Goal: Task Accomplishment & Management: Manage account settings

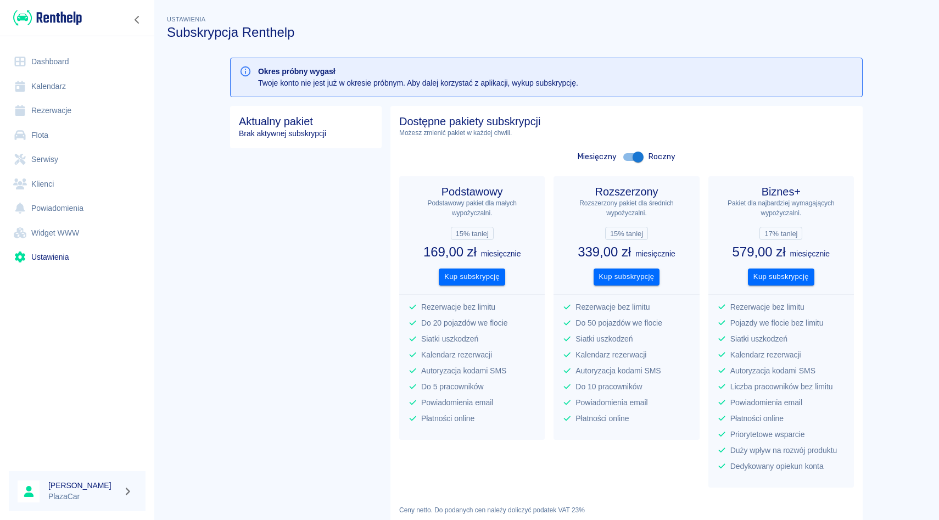
drag, startPoint x: 0, startPoint y: 0, endPoint x: 37, endPoint y: 109, distance: 114.9
click at [37, 109] on link "Rezerwacje" at bounding box center [77, 110] width 137 height 25
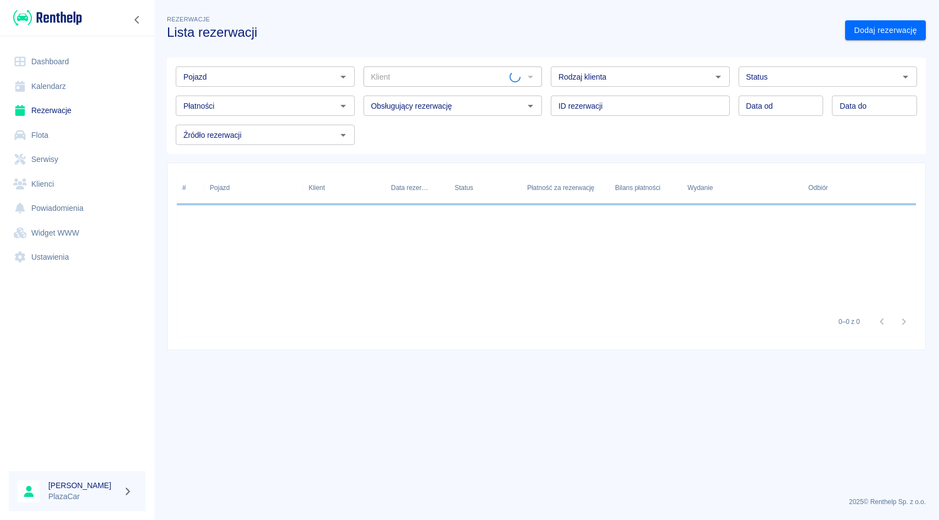
click at [263, 77] on input "Pojazd" at bounding box center [256, 77] width 154 height 14
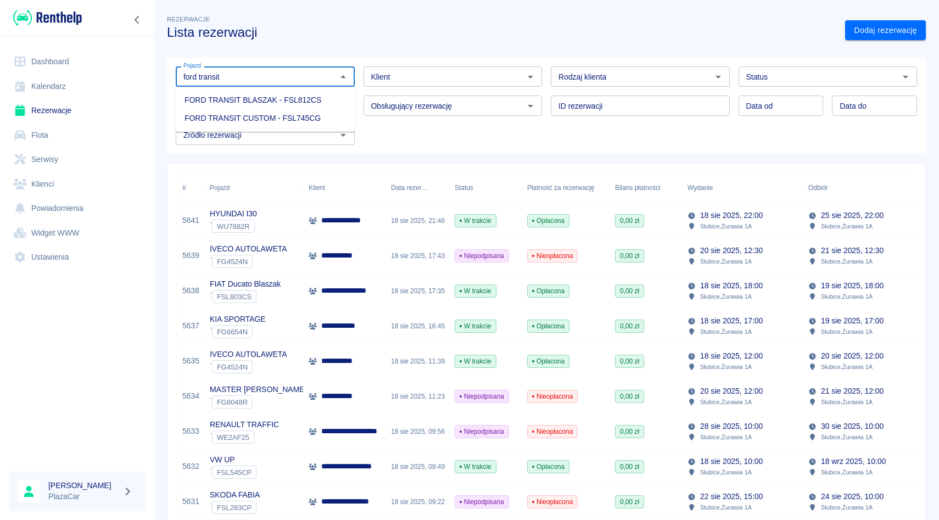
click at [289, 105] on li "FORD TRANSIT BLASZAK - FSL812CS" at bounding box center [265, 100] width 179 height 18
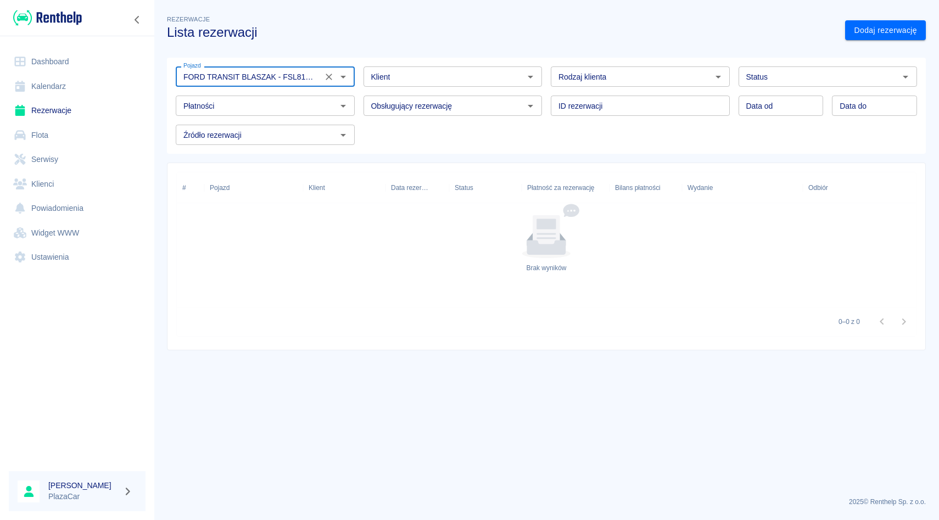
type input "FORD TRANSIT BLASZAK - FSL812CS"
click at [893, 9] on div "Rezerwacje Lista rezerwacji Dodaj rezerwację" at bounding box center [541, 22] width 767 height 36
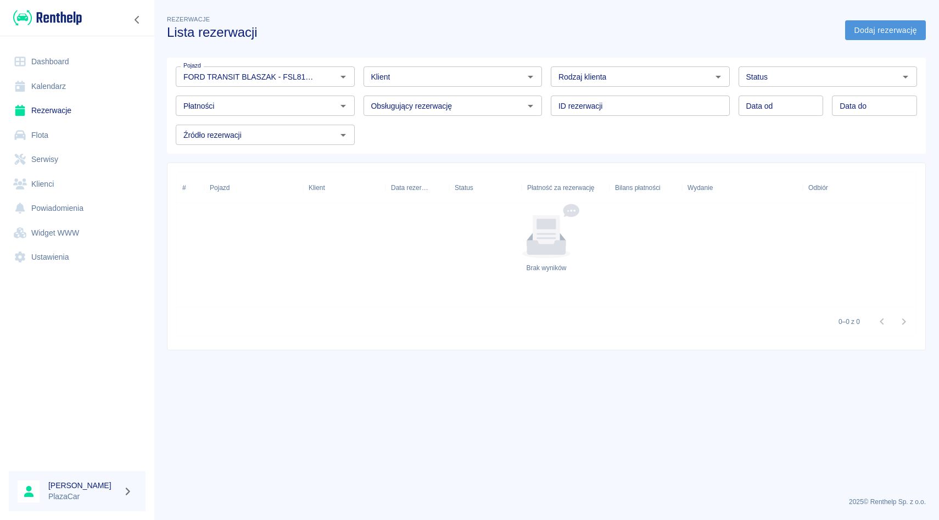
click at [890, 32] on link "Dodaj rezerwację" at bounding box center [885, 30] width 81 height 20
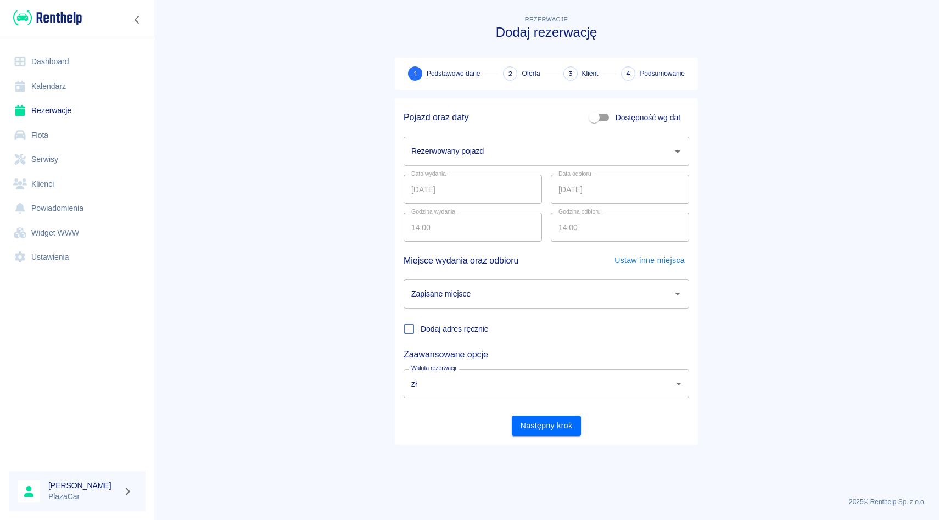
click at [446, 164] on div "Rezerwowany pojazd" at bounding box center [545, 151] width 285 height 29
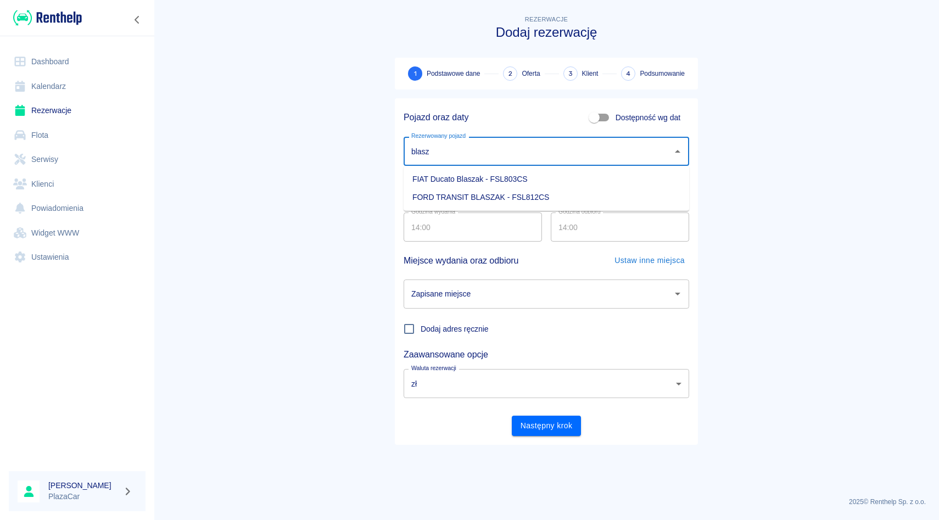
click at [458, 194] on li "FORD TRANSIT BLASZAK - FSL812CS" at bounding box center [545, 197] width 285 height 18
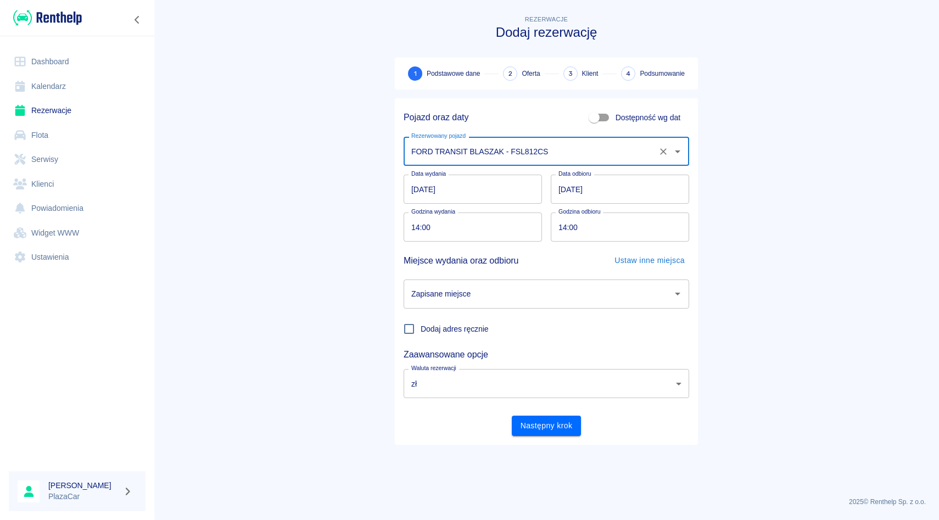
type input "FORD TRANSIT BLASZAK - FSL812CS"
click at [436, 298] on input "Zapisane miejsce" at bounding box center [537, 293] width 259 height 19
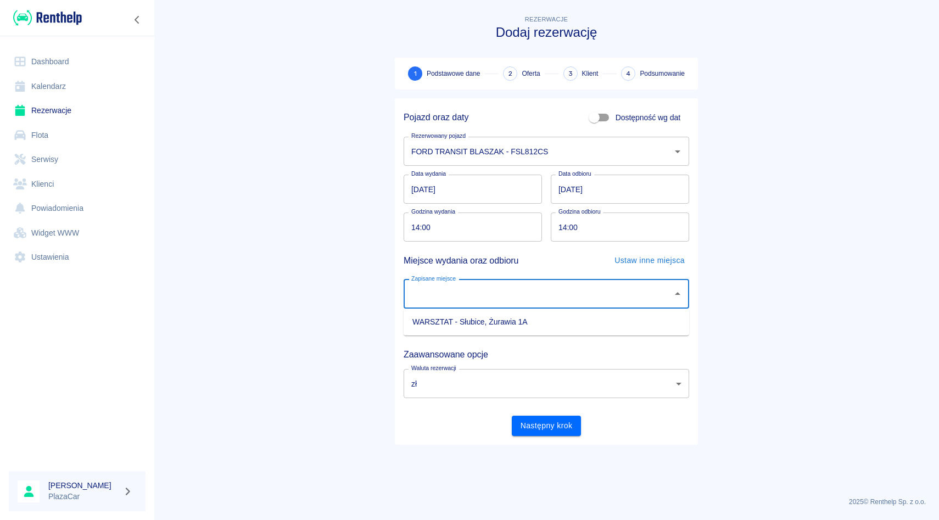
click at [436, 321] on li "WARSZTAT - Słubice, Żurawia 1A" at bounding box center [545, 322] width 285 height 18
type input "WARSZTAT - Słubice, Żurawia 1A"
click at [533, 430] on button "Następny krok" at bounding box center [547, 425] width 70 height 20
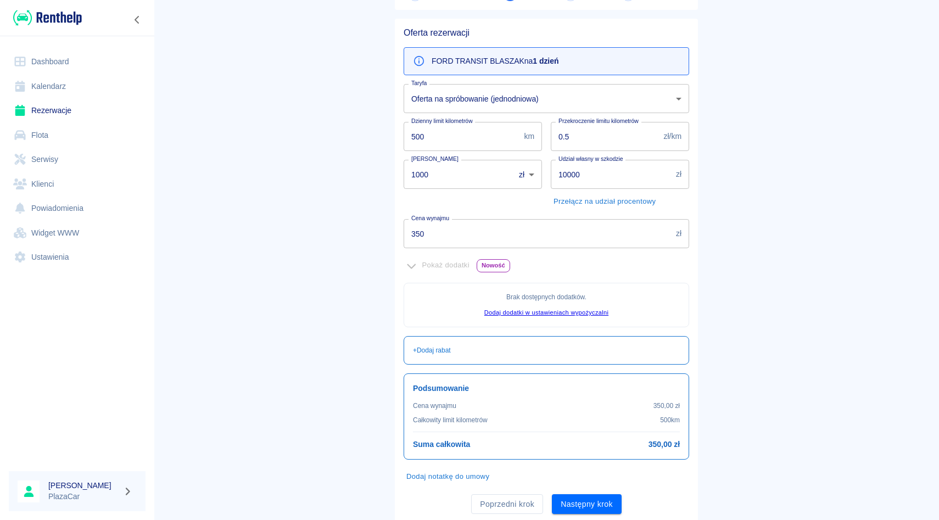
scroll to position [114, 0]
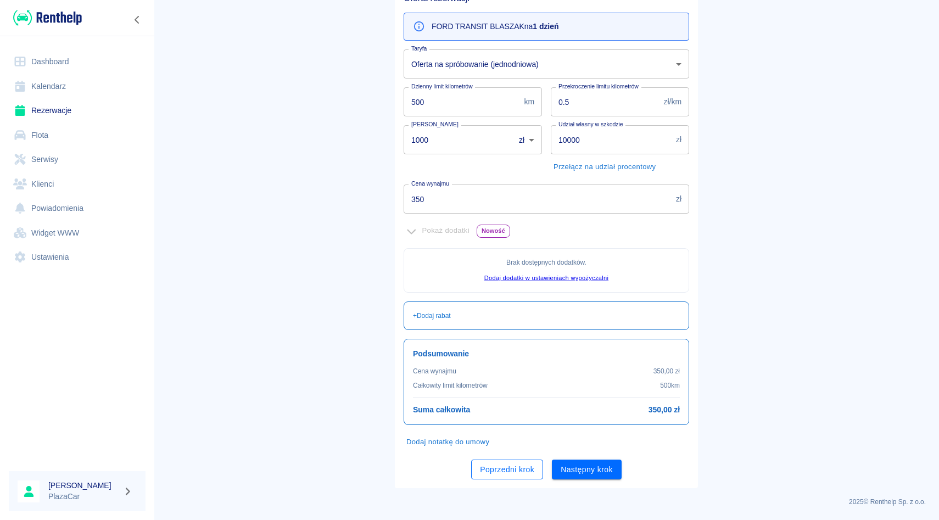
click at [503, 468] on button "Poprzedni krok" at bounding box center [507, 469] width 72 height 20
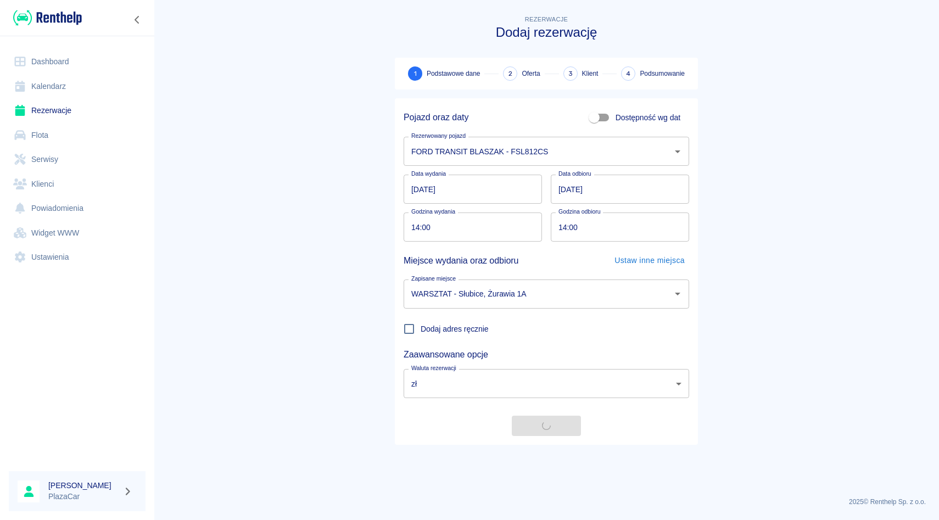
scroll to position [0, 0]
click at [525, 432] on button "Następny krok" at bounding box center [547, 425] width 70 height 20
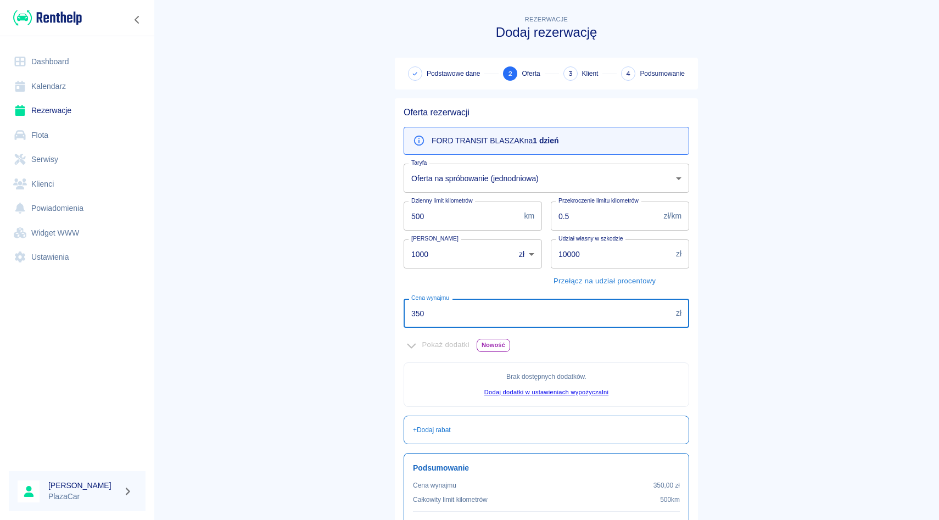
click at [464, 312] on input "350" at bounding box center [537, 313] width 268 height 29
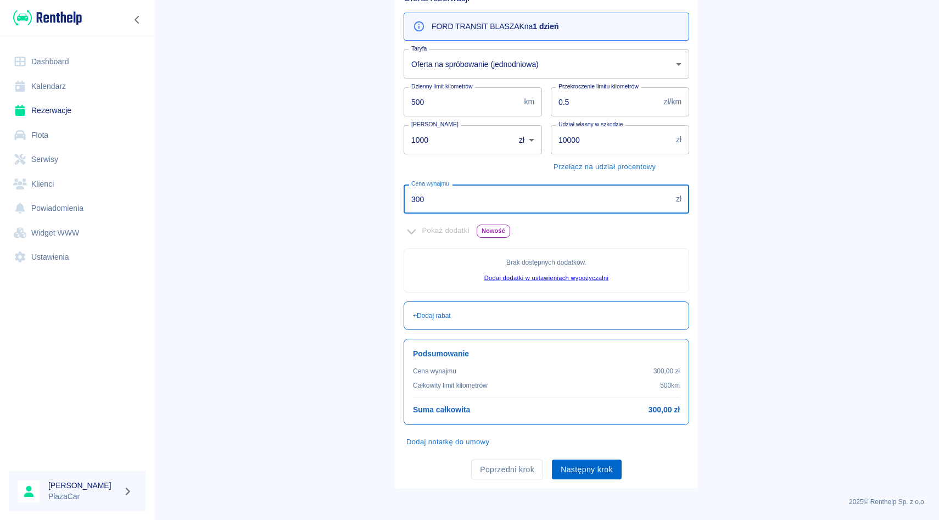
type input "300"
click at [588, 462] on button "Następny krok" at bounding box center [587, 469] width 70 height 20
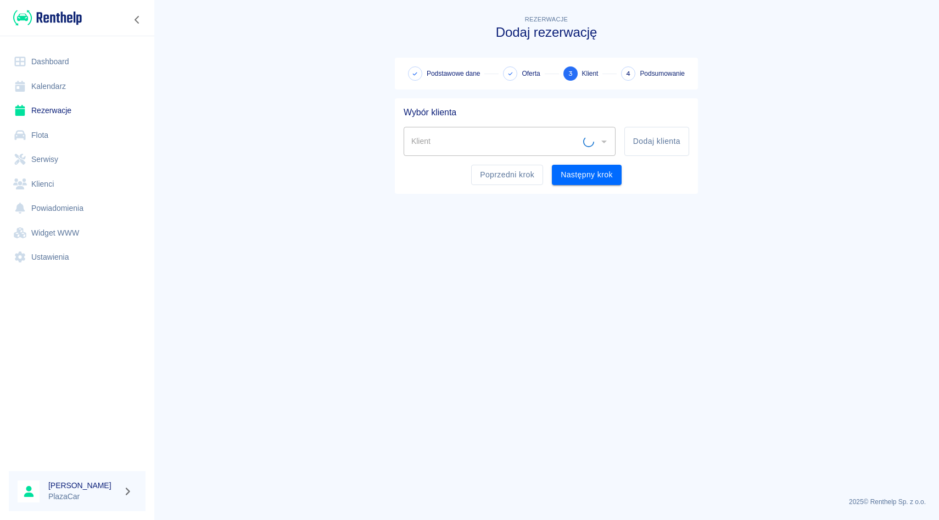
scroll to position [0, 0]
click at [541, 138] on input "Klient" at bounding box center [501, 141] width 186 height 19
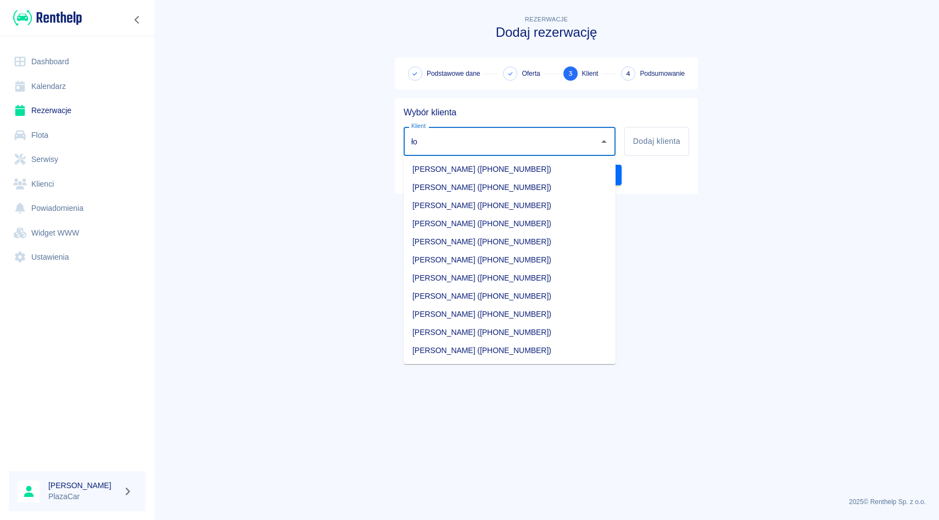
type input "ł"
type input "a"
type input "e"
type input "[PERSON_NAME]"
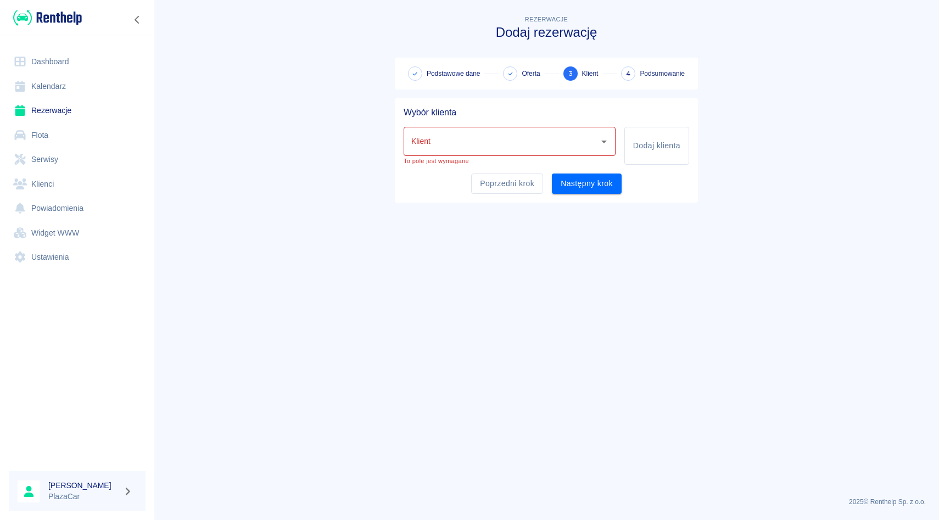
click at [654, 176] on div "Poprzedni krok Następny krok" at bounding box center [542, 179] width 294 height 29
click at [82, 120] on link "Rezerwacje" at bounding box center [77, 110] width 137 height 25
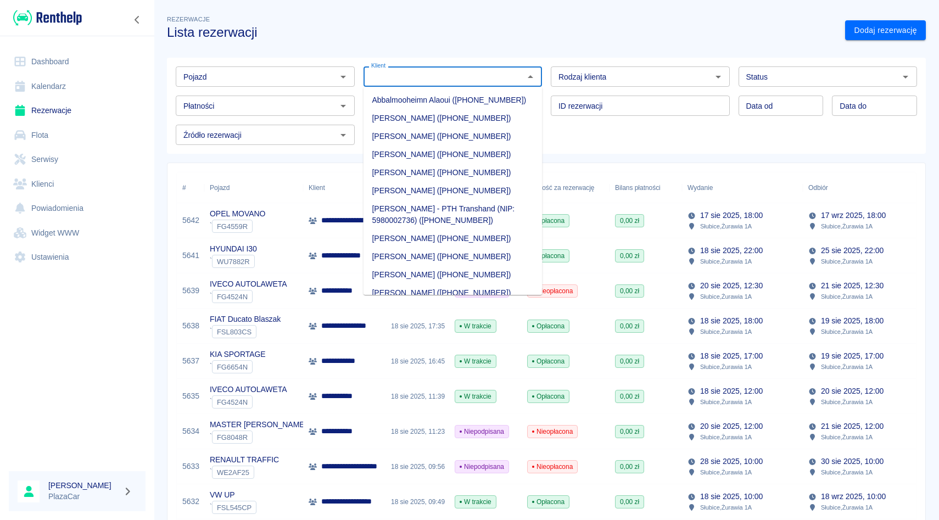
click at [468, 73] on input "Klient" at bounding box center [444, 77] width 154 height 14
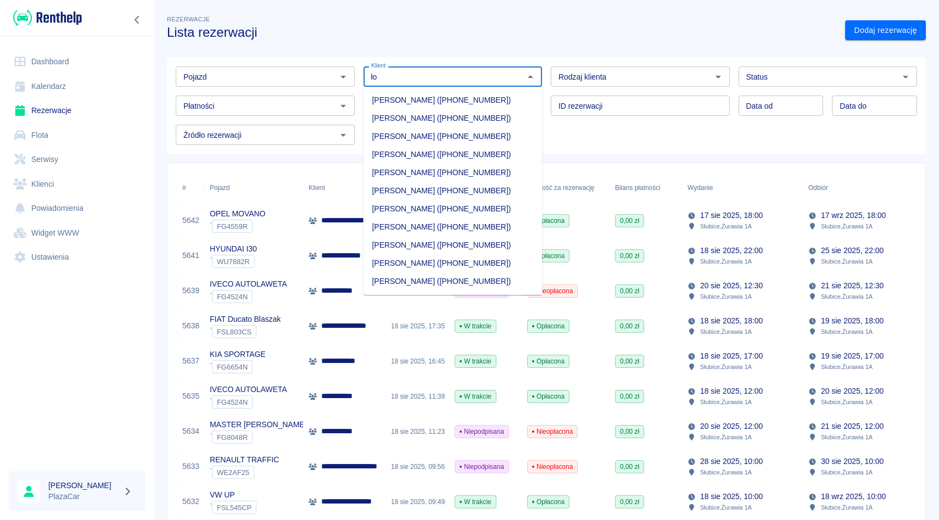
type input "ł"
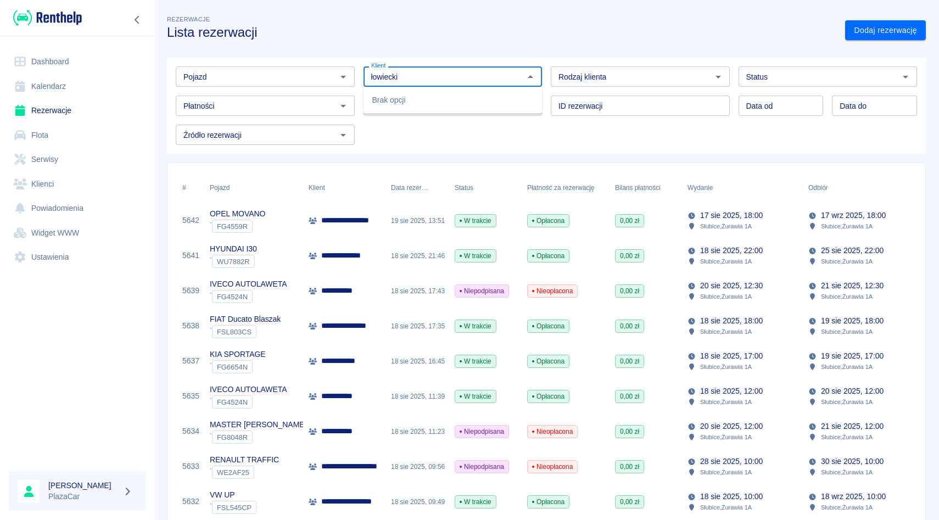
type input "łowiecki"
click at [551, 91] on div "ID rezerwacji ID rezerwacji" at bounding box center [636, 101] width 188 height 29
click at [545, 94] on div "ID rezerwacji ID rezerwacji" at bounding box center [636, 101] width 188 height 29
click at [547, 60] on div "Rodzaj klienta Rodzaj klienta" at bounding box center [636, 72] width 188 height 29
click at [547, 86] on div "Rodzaj klienta Rodzaj klienta" at bounding box center [636, 72] width 188 height 29
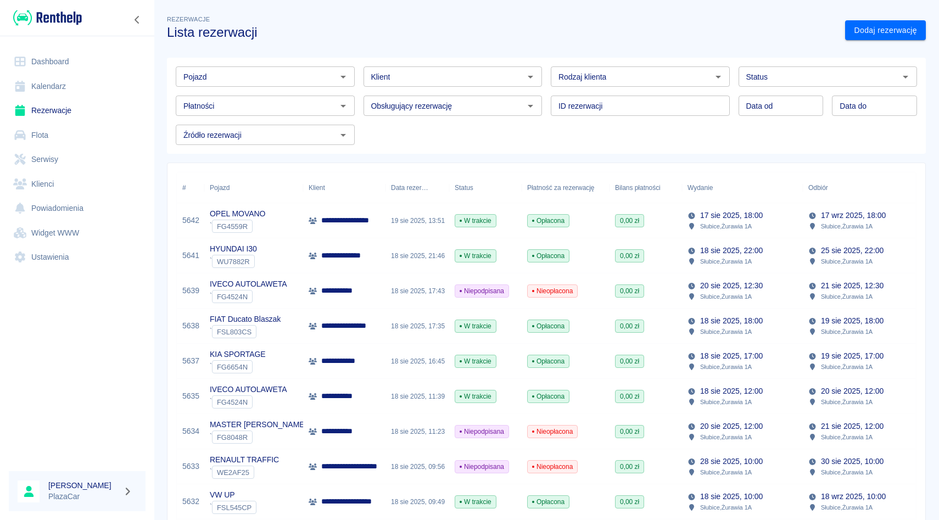
click at [548, 121] on div "Pojazd Pojazd Klient Klient Rodzaj klienta Rodzaj klienta Status Status Płatnoś…" at bounding box center [542, 101] width 750 height 87
click at [549, 87] on div "ID rezerwacji ID rezerwacji" at bounding box center [636, 101] width 188 height 29
click at [546, 62] on div "Rodzaj klienta Rodzaj klienta" at bounding box center [636, 72] width 188 height 29
click at [546, 88] on div "ID rezerwacji ID rezerwacji" at bounding box center [636, 101] width 188 height 29
click at [546, 111] on div "ID rezerwacji ID rezerwacji" at bounding box center [636, 101] width 188 height 29
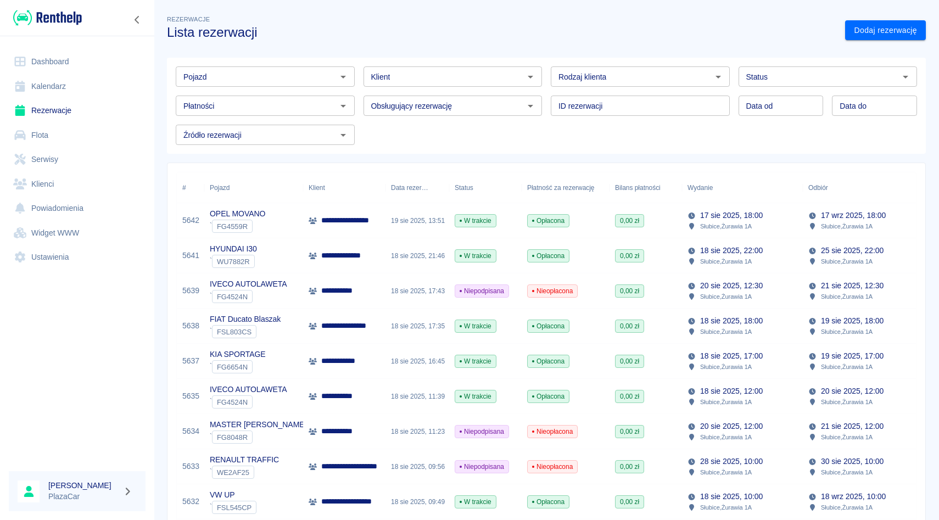
click at [548, 95] on div "ID rezerwacji ID rezerwacji" at bounding box center [636, 101] width 188 height 29
click at [548, 67] on div "Rodzaj klienta Rodzaj klienta" at bounding box center [636, 72] width 188 height 29
click at [543, 91] on div "ID rezerwacji ID rezerwacji" at bounding box center [636, 101] width 188 height 29
click at [544, 102] on div "ID rezerwacji ID rezerwacji" at bounding box center [636, 101] width 188 height 29
click at [545, 80] on div "Rodzaj klienta Rodzaj klienta" at bounding box center [636, 72] width 188 height 29
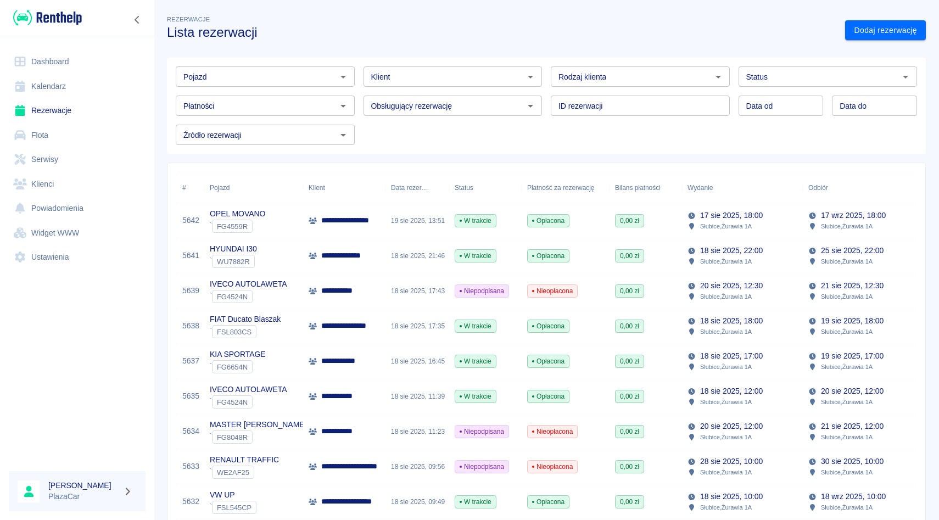
click at [547, 73] on div "Rodzaj klienta Rodzaj klienta" at bounding box center [636, 72] width 188 height 29
click at [547, 104] on div "ID rezerwacji ID rezerwacji" at bounding box center [636, 101] width 188 height 29
click at [547, 79] on div "Rodzaj klienta Rodzaj klienta" at bounding box center [636, 72] width 188 height 29
click at [547, 111] on div "ID rezerwacji ID rezerwacji" at bounding box center [636, 101] width 188 height 29
click at [547, 70] on div "Rodzaj klienta Rodzaj klienta" at bounding box center [636, 72] width 188 height 29
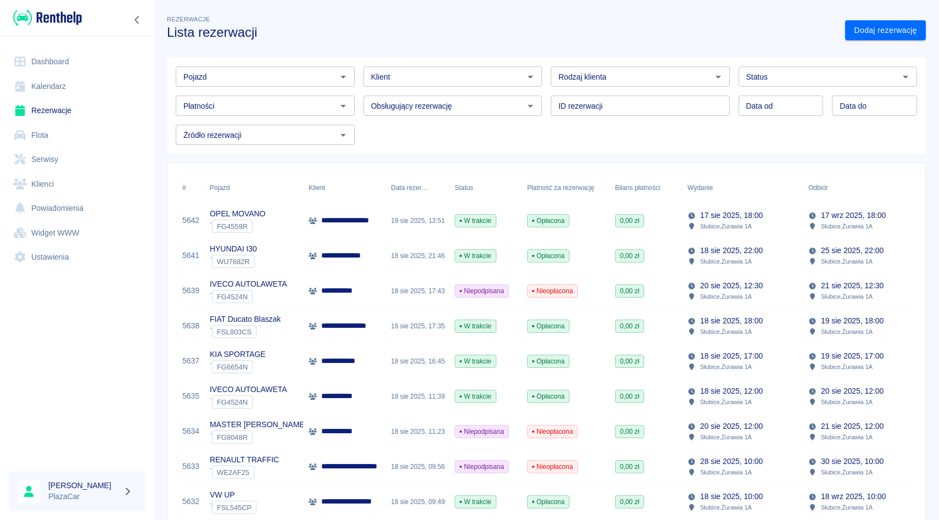
click at [547, 111] on div "ID rezerwacji ID rezerwacji" at bounding box center [636, 101] width 188 height 29
click at [546, 80] on div "Rodzaj klienta Rodzaj klienta" at bounding box center [636, 72] width 188 height 29
click at [546, 73] on div "Rodzaj klienta Rodzaj klienta" at bounding box center [636, 72] width 188 height 29
click at [546, 114] on div "ID rezerwacji ID rezerwacji" at bounding box center [636, 101] width 188 height 29
click at [544, 73] on div "Rodzaj klienta Rodzaj klienta" at bounding box center [636, 72] width 188 height 29
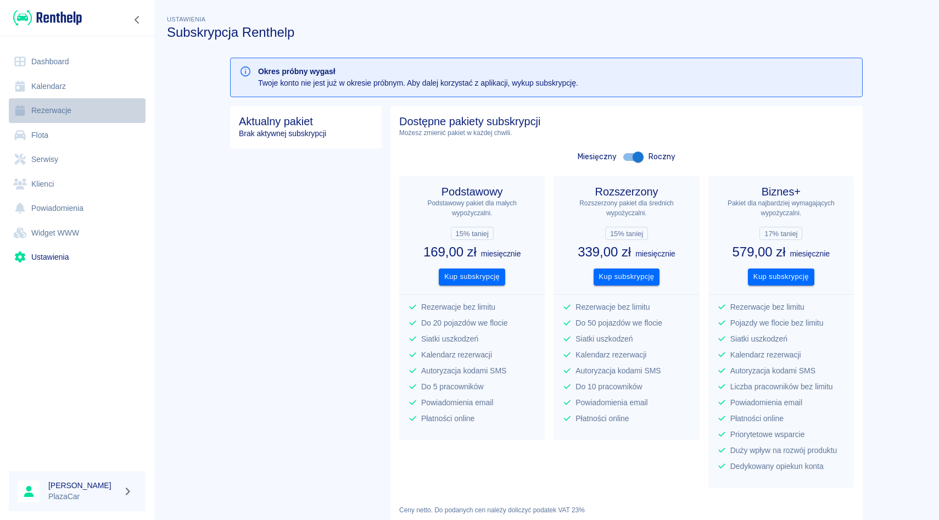
click at [50, 109] on link "Rezerwacje" at bounding box center [77, 110] width 137 height 25
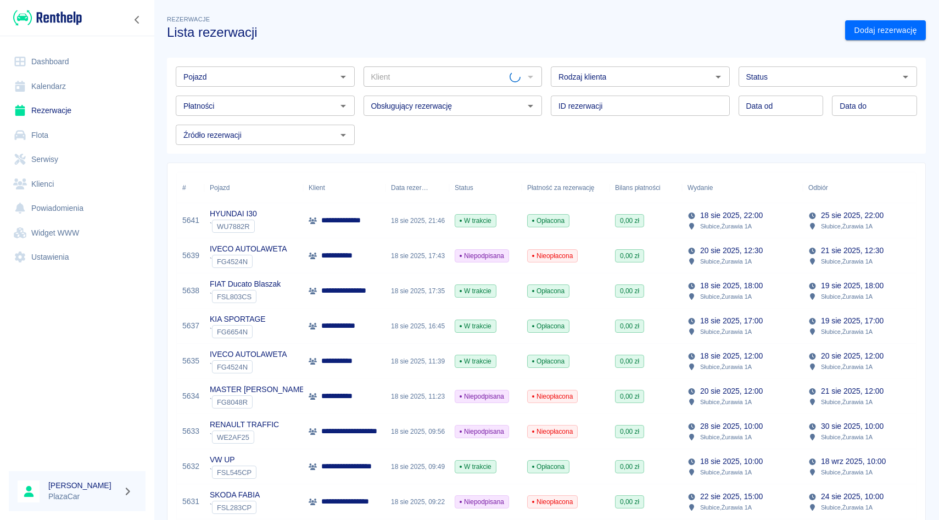
click at [274, 84] on div "Pojazd" at bounding box center [265, 76] width 179 height 20
type input "f"
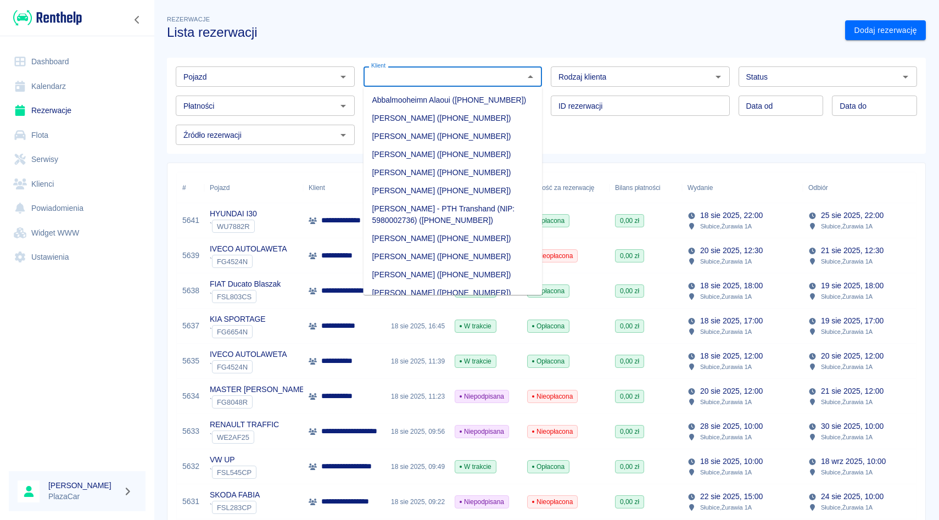
click at [377, 77] on input "Klient" at bounding box center [444, 77] width 154 height 14
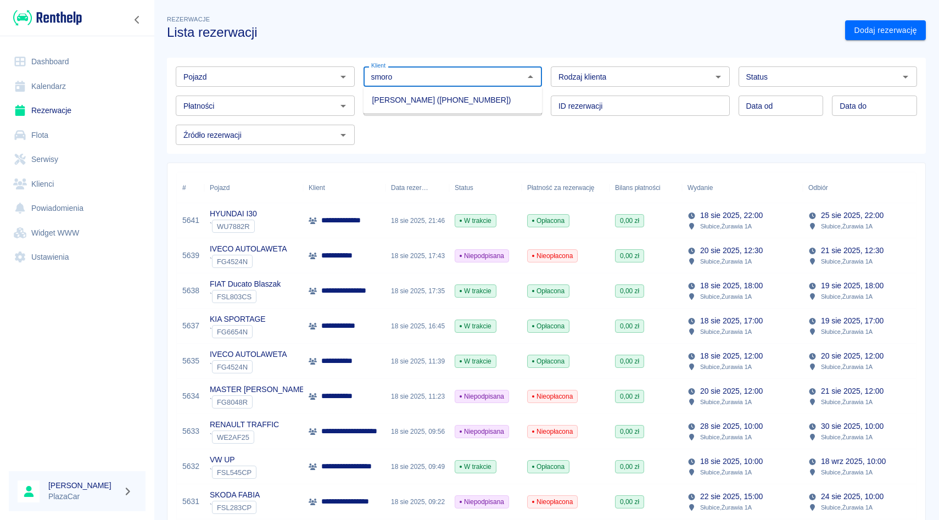
click at [377, 95] on li "[PERSON_NAME] ([PHONE_NUMBER])" at bounding box center [452, 100] width 179 height 18
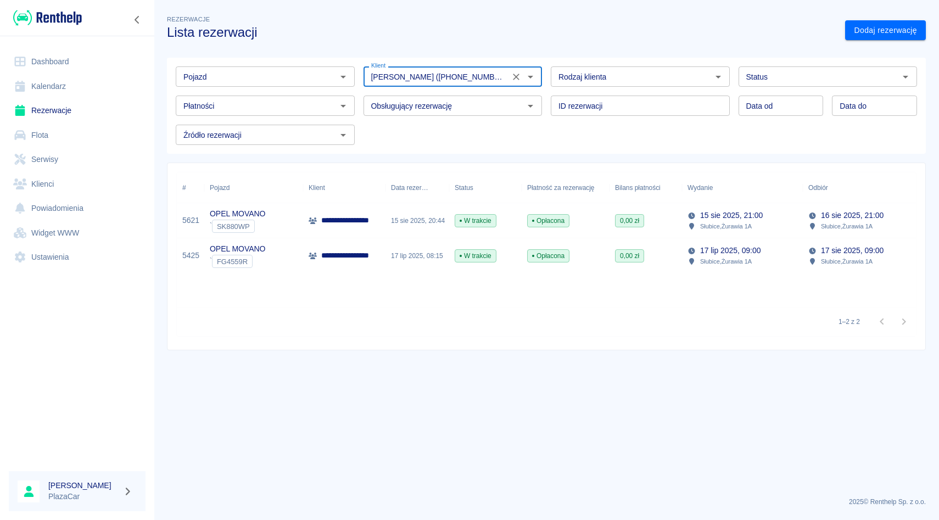
type input "[PERSON_NAME] ([PHONE_NUMBER])"
click at [393, 232] on div "15 sie 2025, 20:44" at bounding box center [417, 220] width 64 height 35
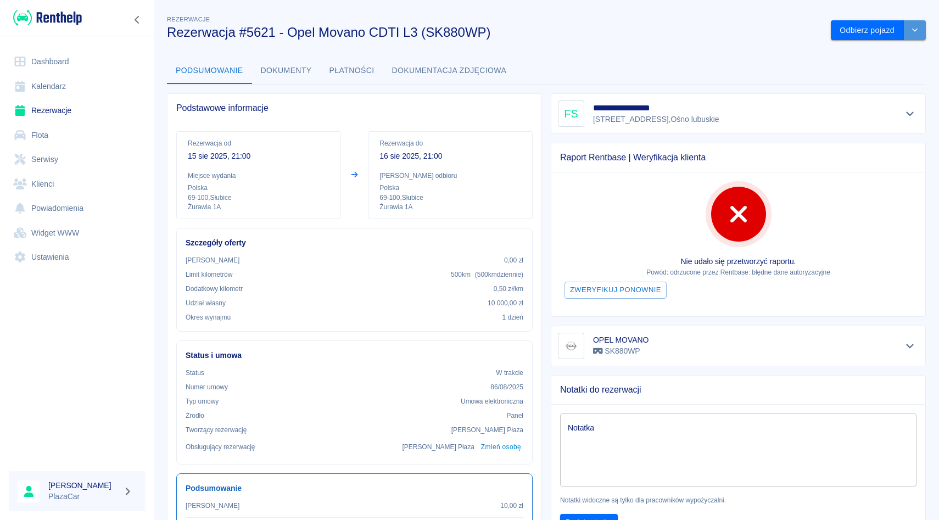
click at [912, 25] on button "drop-down" at bounding box center [914, 30] width 22 height 20
click at [722, 121] on div "**********" at bounding box center [738, 113] width 361 height 26
click at [922, 27] on button "drop-down" at bounding box center [914, 30] width 22 height 20
click at [914, 29] on icon "drop-down" at bounding box center [914, 29] width 9 height 7
click at [887, 29] on button "Odbierz pojazd" at bounding box center [866, 30] width 73 height 20
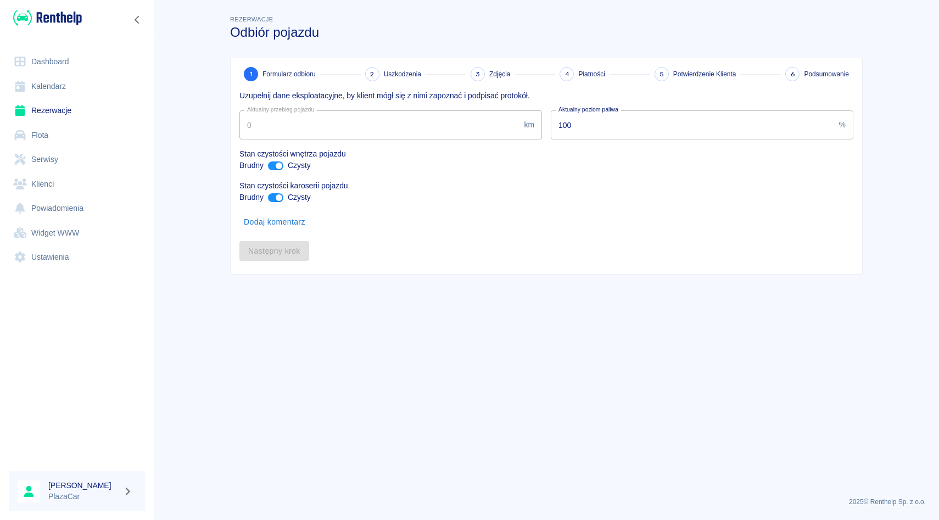
type input "96929"
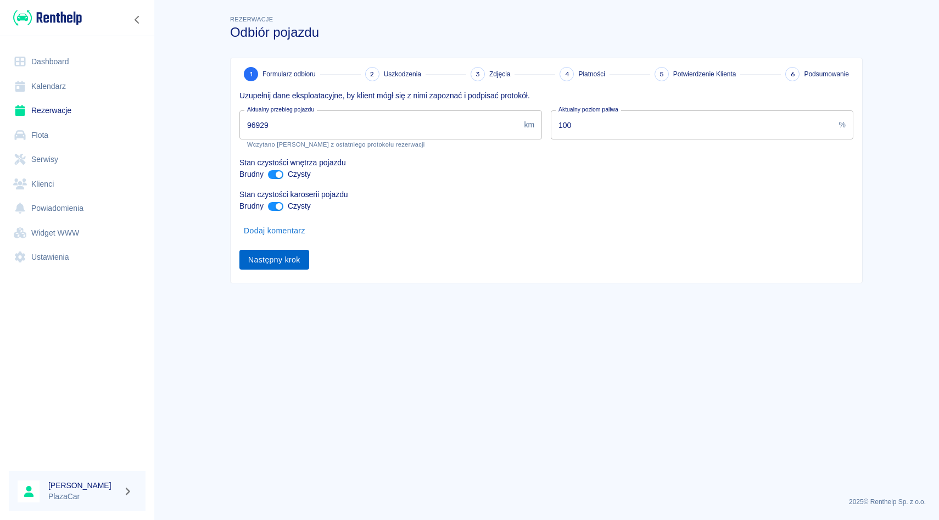
click at [253, 254] on button "Następny krok" at bounding box center [274, 260] width 70 height 20
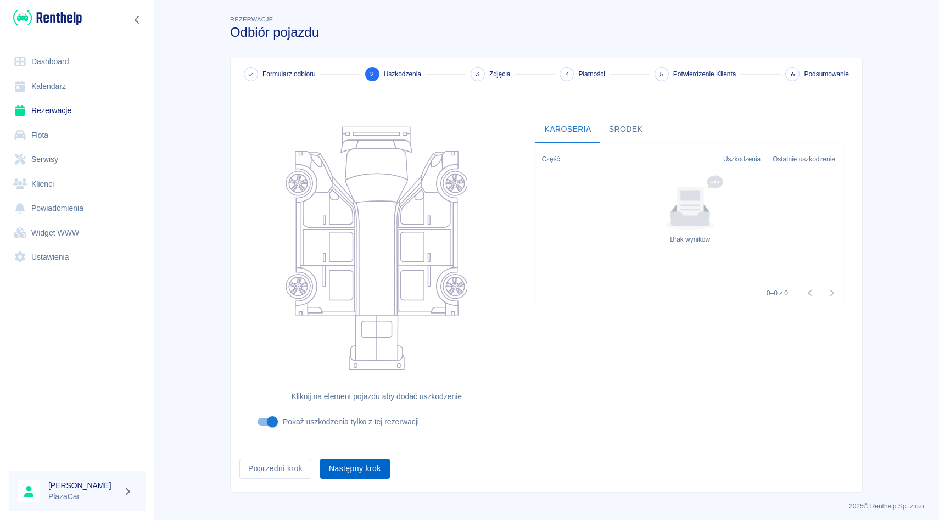
click at [352, 462] on button "Następny krok" at bounding box center [355, 468] width 70 height 20
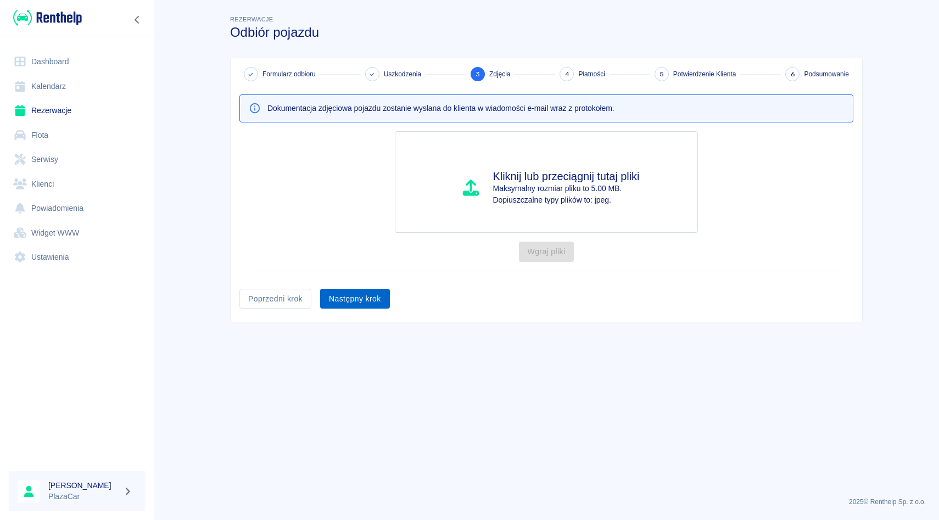
click at [364, 305] on button "Następny krok" at bounding box center [355, 299] width 70 height 20
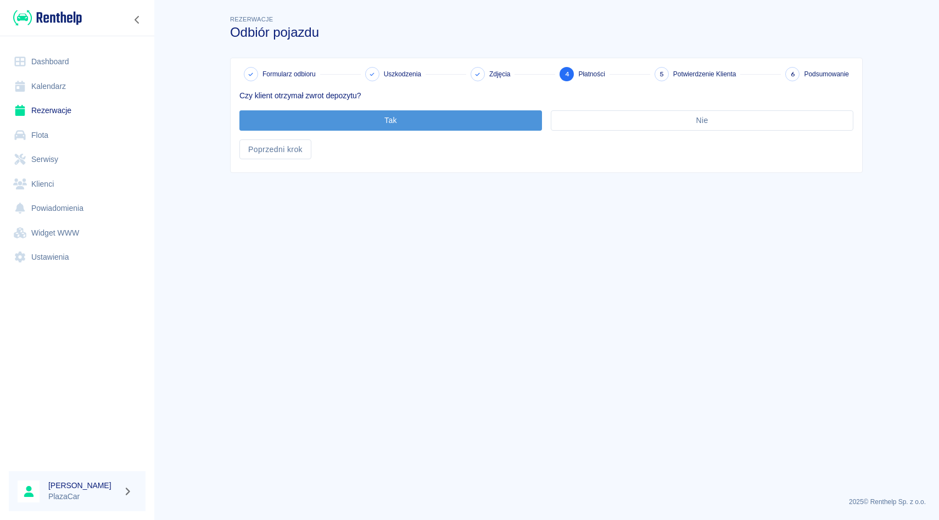
click at [426, 111] on button "Tak" at bounding box center [390, 120] width 302 height 20
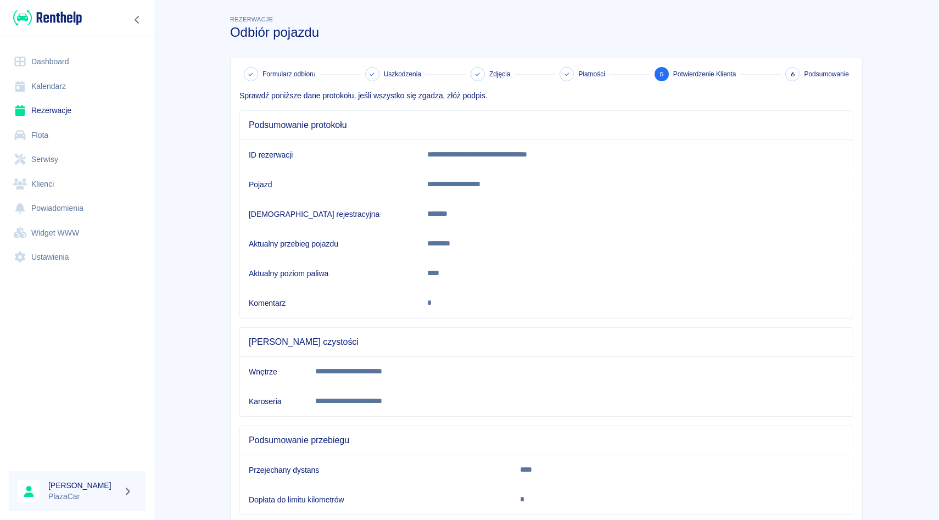
scroll to position [55, 0]
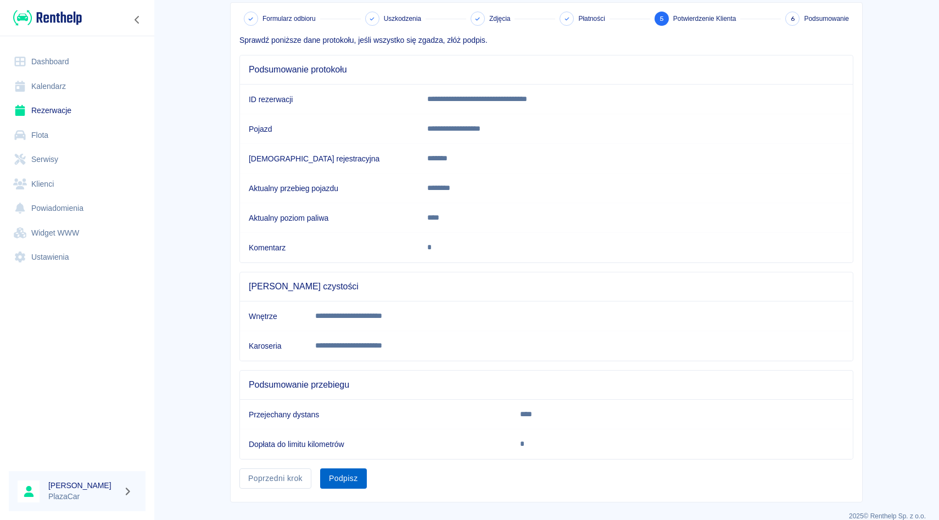
click at [336, 478] on button "Podpisz" at bounding box center [343, 478] width 47 height 20
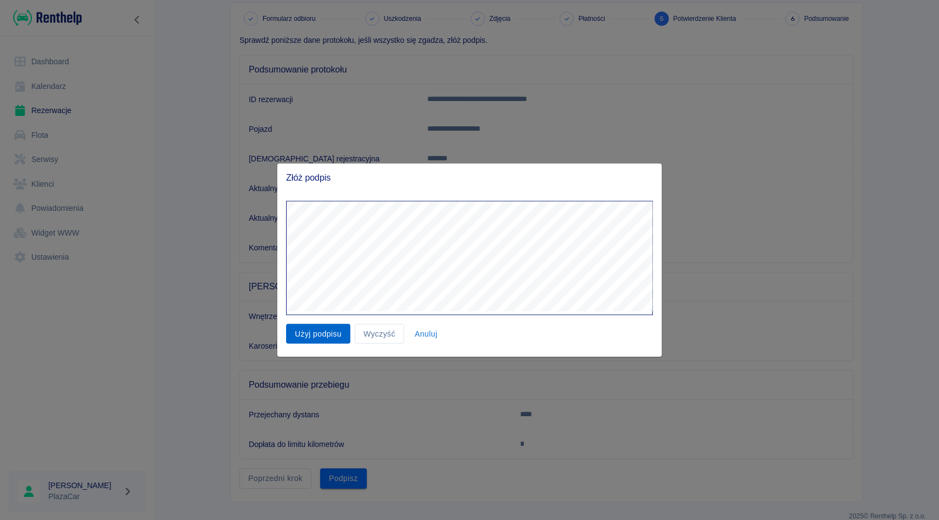
click at [336, 334] on button "Użyj podpisu" at bounding box center [318, 333] width 64 height 20
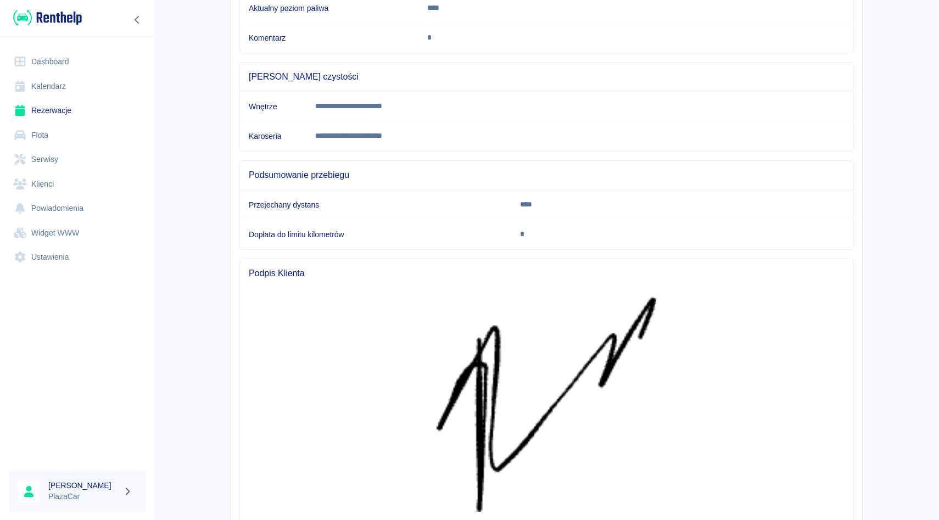
scroll to position [344, 0]
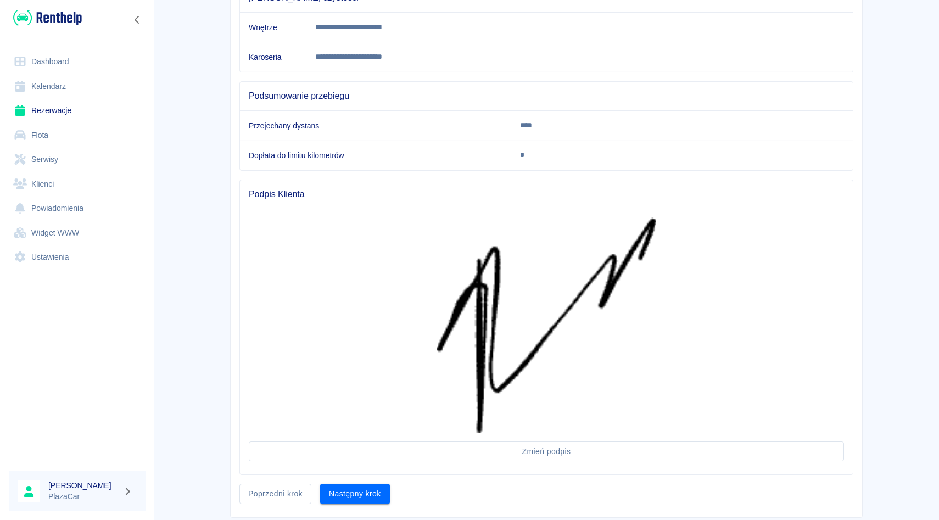
click at [375, 471] on div "Zmień podpis" at bounding box center [546, 342] width 613 height 266
click at [375, 488] on button "Następny krok" at bounding box center [355, 494] width 70 height 20
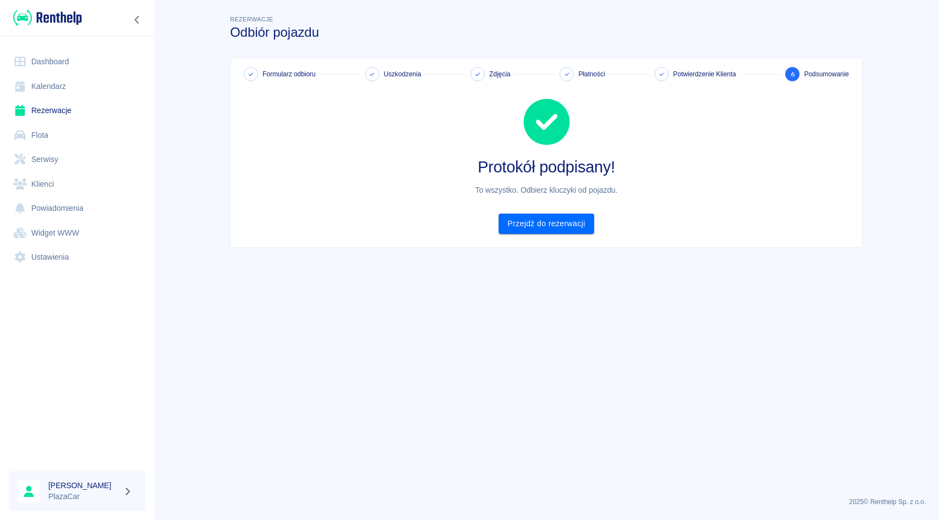
scroll to position [0, 0]
click at [536, 230] on link "Przejdź do rezerwacji" at bounding box center [545, 223] width 95 height 20
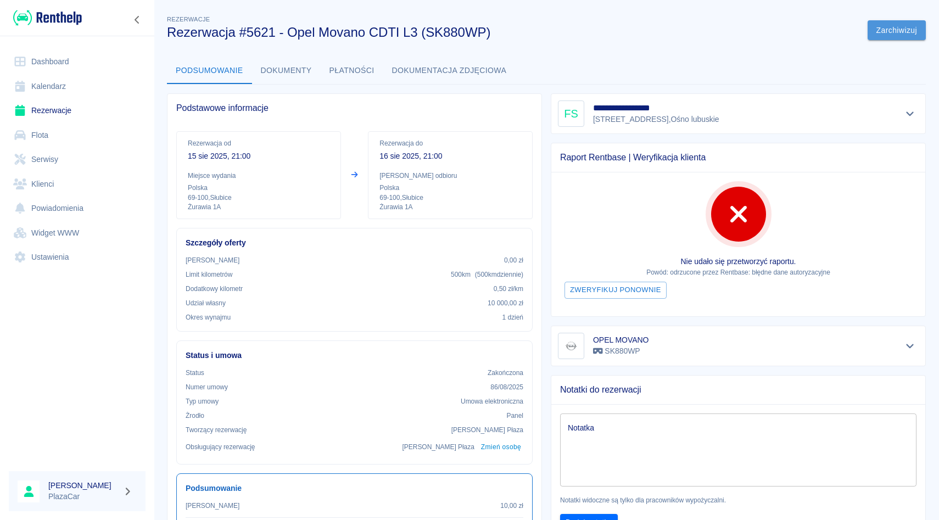
click at [883, 31] on button "Zarchiwizuj" at bounding box center [896, 30] width 58 height 20
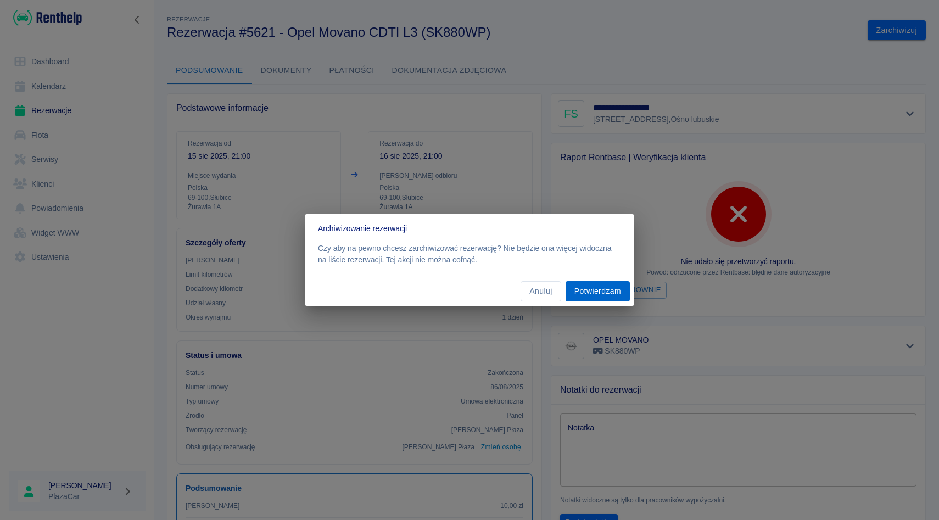
click at [597, 287] on button "Potwierdzam" at bounding box center [597, 291] width 64 height 20
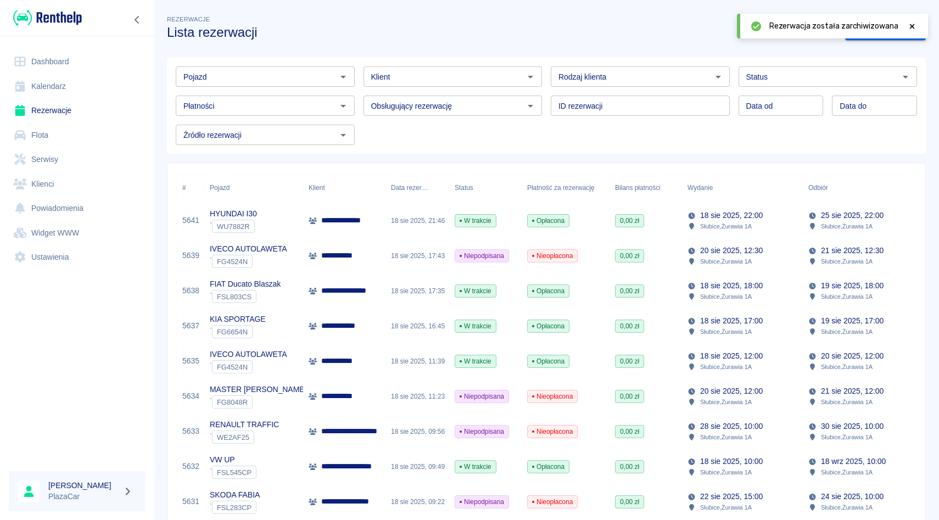
click at [57, 120] on link "Rezerwacje" at bounding box center [77, 110] width 137 height 25
click at [358, 75] on div "Klient Klient" at bounding box center [449, 72] width 188 height 29
click at [356, 103] on div "Obsługujący rezerwację Obsługujący rezerwację" at bounding box center [449, 101] width 188 height 29
click at [359, 75] on div "Klient Klient" at bounding box center [449, 72] width 188 height 29
